Goal: Information Seeking & Learning: Find specific page/section

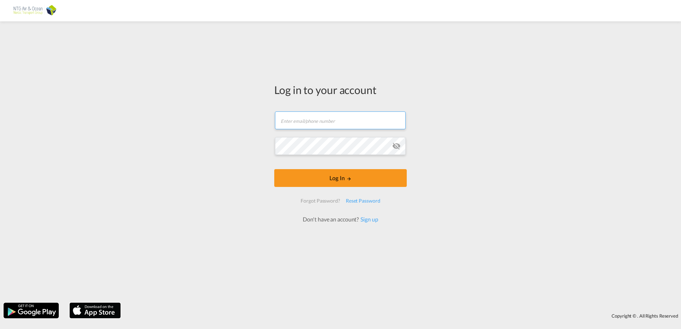
type input "[EMAIL_ADDRESS][DOMAIN_NAME]"
click at [348, 188] on form "[EMAIL_ADDRESS][DOMAIN_NAME] Email field is required Password field is required…" at bounding box center [340, 163] width 133 height 119
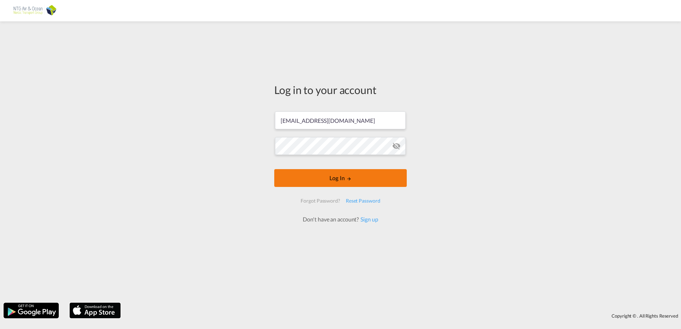
click at [351, 174] on button "Log In" at bounding box center [340, 178] width 133 height 18
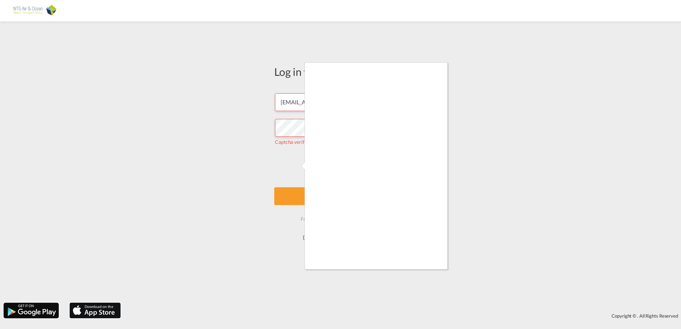
click at [475, 175] on div at bounding box center [340, 164] width 681 height 329
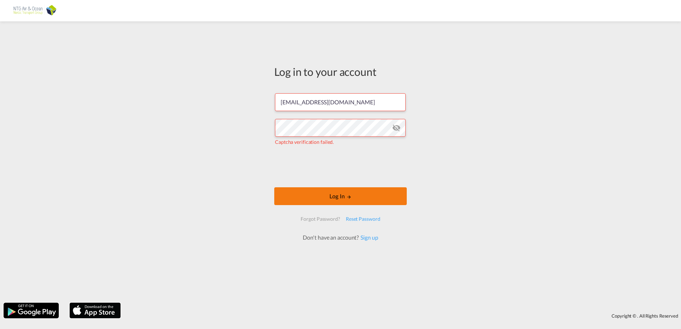
click at [344, 198] on button "Log In" at bounding box center [340, 196] width 133 height 18
